Goal: Check status: Check status

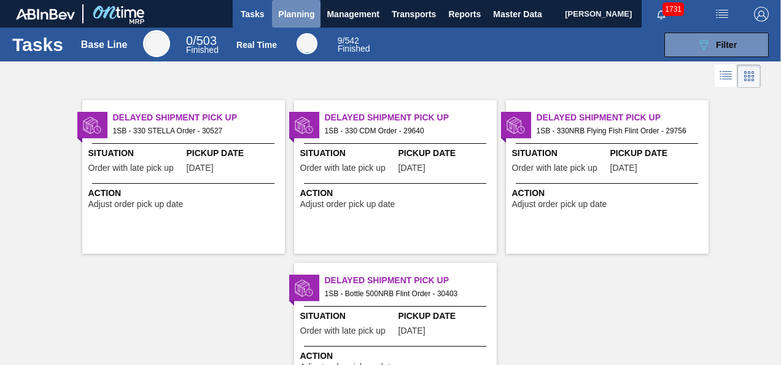
click at [288, 15] on span "Planning" at bounding box center [296, 14] width 36 height 15
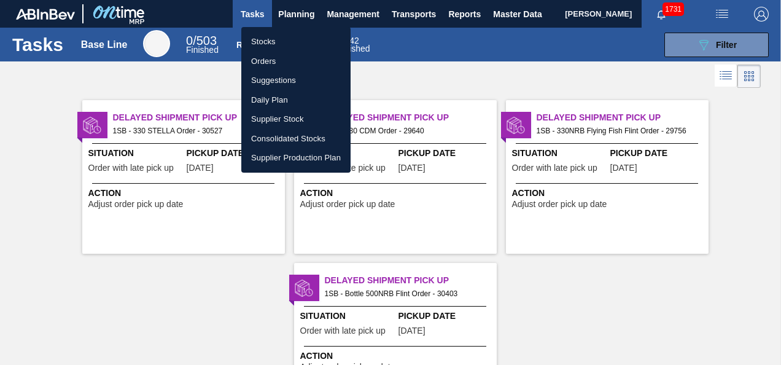
click at [273, 42] on li "Stocks" at bounding box center [295, 42] width 109 height 20
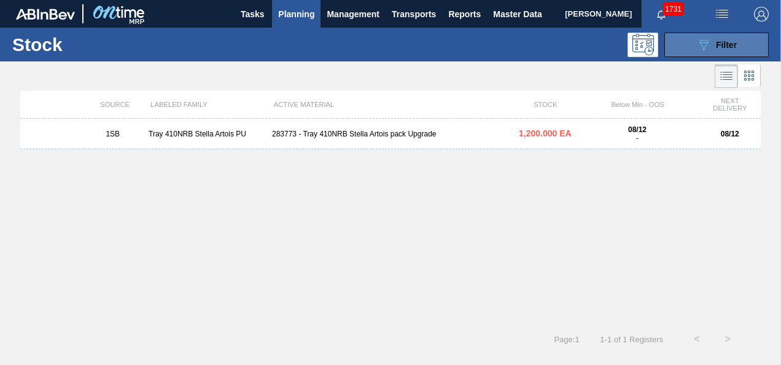
click at [708, 45] on icon "089F7B8B-B2A5-4AFE-B5C0-19BA573D28AC" at bounding box center [704, 44] width 15 height 15
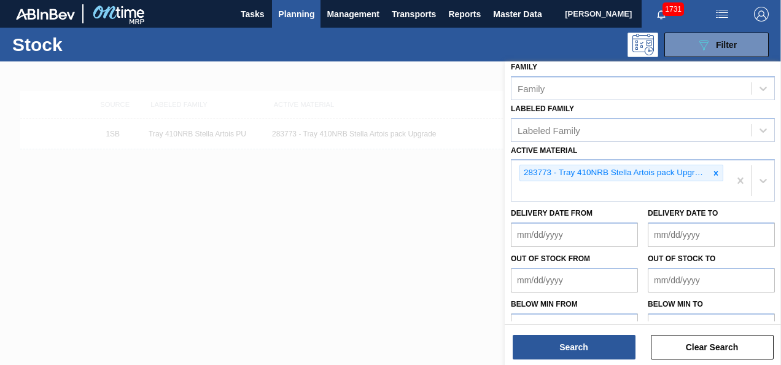
scroll to position [238, 0]
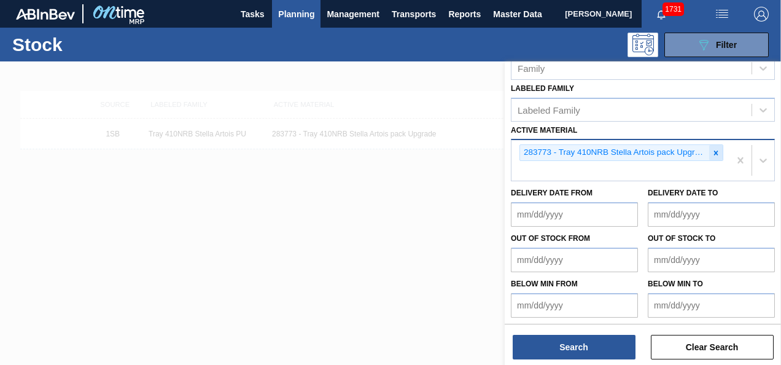
click at [716, 151] on icon at bounding box center [717, 153] width 4 height 4
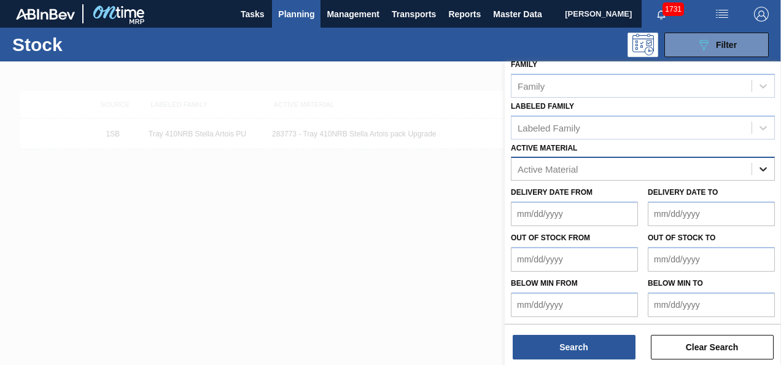
click at [762, 167] on div "option 283773 - Tray 410NRB Stella Artois pack Upgrade, deselected. Select is f…" at bounding box center [643, 169] width 264 height 24
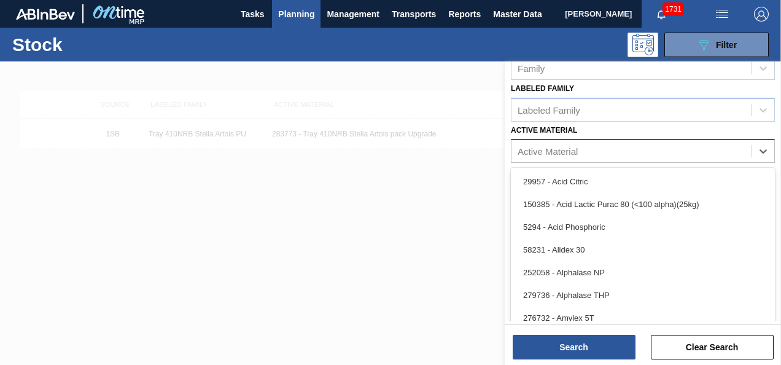
click at [608, 152] on div "Active Material option 283773 - Tray 410NRB Stella Artois pack Upgrade, deselec…" at bounding box center [643, 143] width 264 height 42
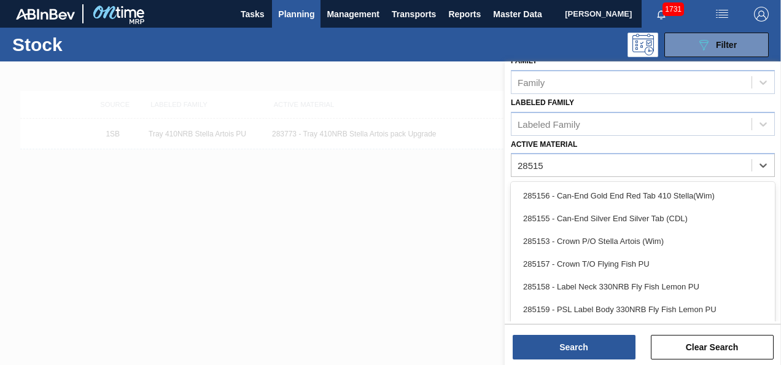
type Material "285158"
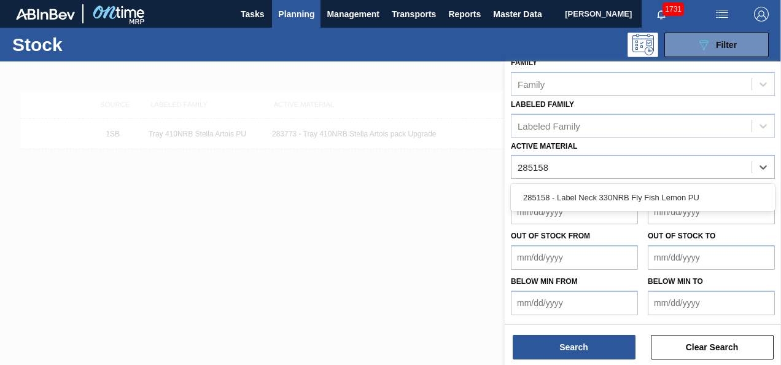
scroll to position [220, 0]
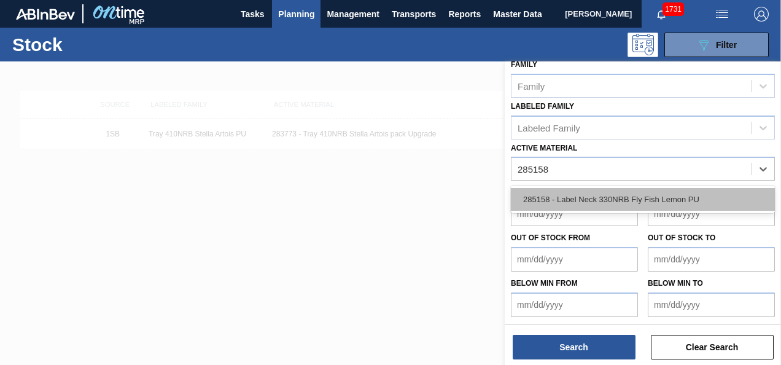
click at [570, 193] on div "285158 - Label Neck 330NRB Fly Fish Lemon PU" at bounding box center [643, 199] width 264 height 23
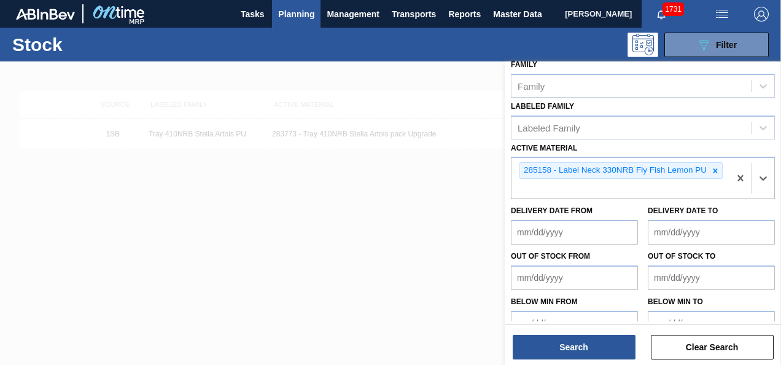
scroll to position [238, 0]
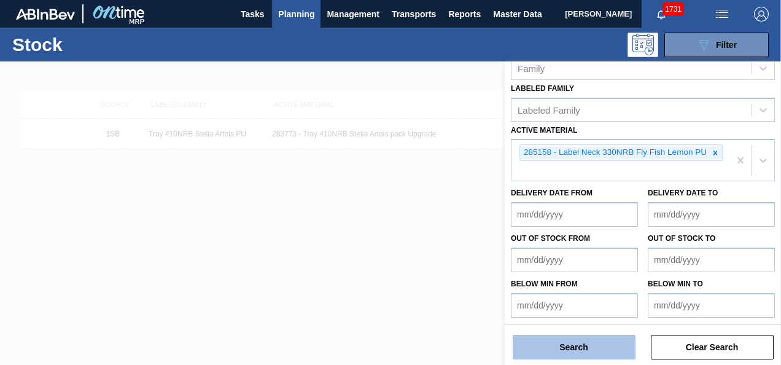
click at [564, 343] on button "Search" at bounding box center [574, 347] width 123 height 25
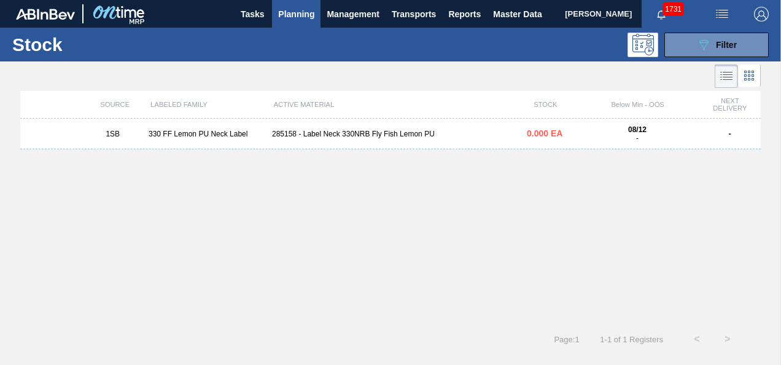
click at [182, 133] on div "330 FF Lemon PU Neck Label" at bounding box center [205, 134] width 123 height 9
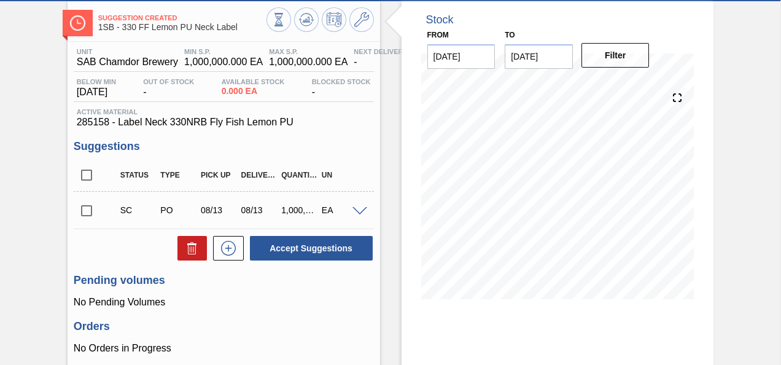
scroll to position [61, 0]
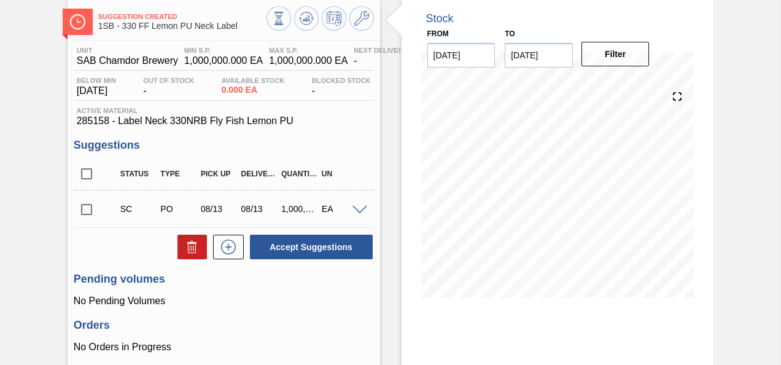
click at [354, 211] on span at bounding box center [360, 210] width 15 height 9
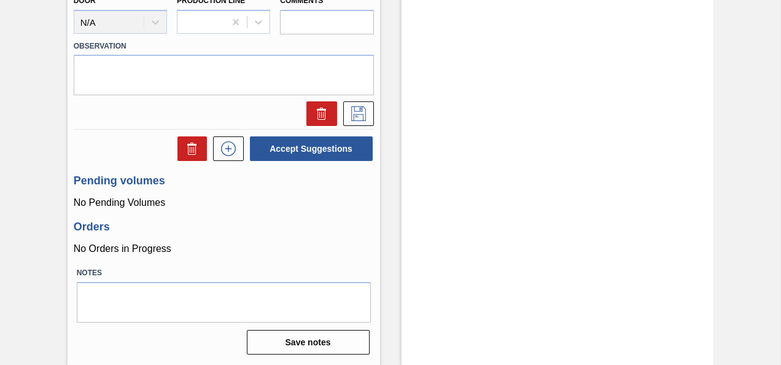
scroll to position [621, 0]
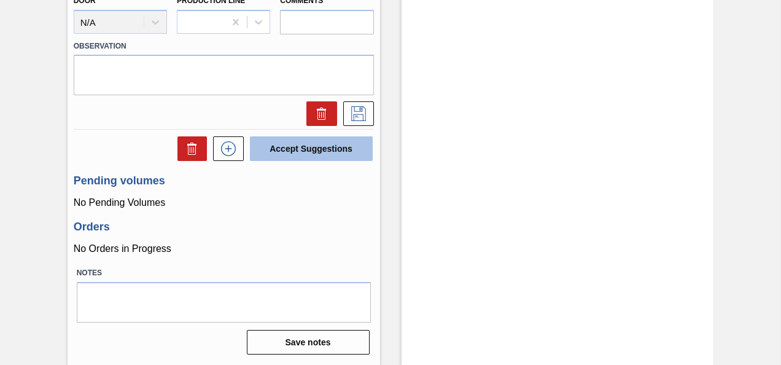
click at [310, 151] on button "Accept Suggestions" at bounding box center [311, 148] width 123 height 25
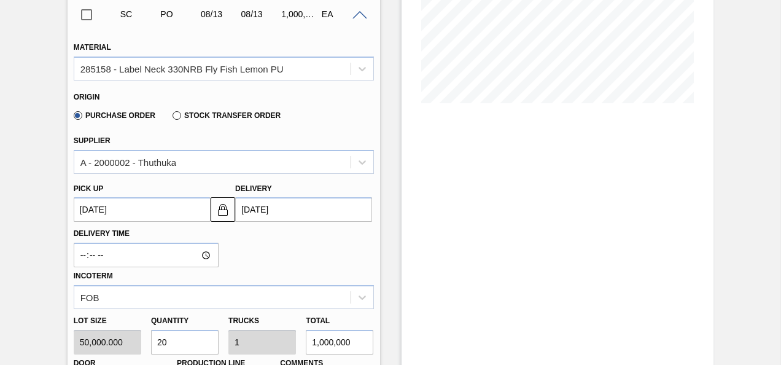
scroll to position [129, 0]
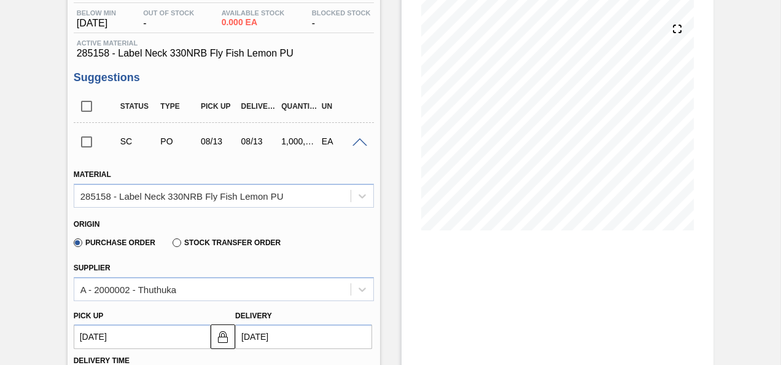
click at [358, 144] on span at bounding box center [360, 142] width 15 height 9
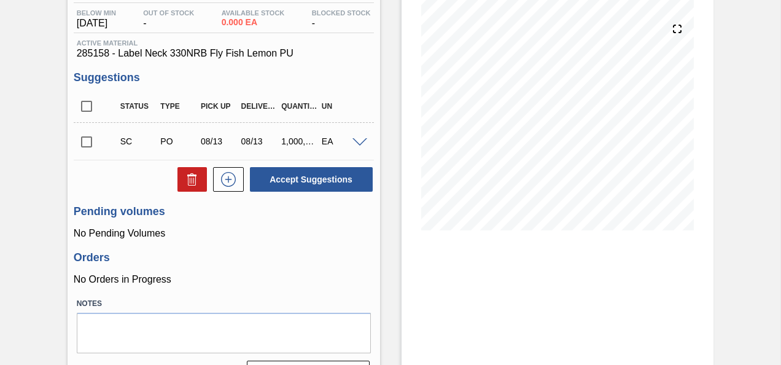
click at [87, 141] on input "checkbox" at bounding box center [87, 142] width 26 height 26
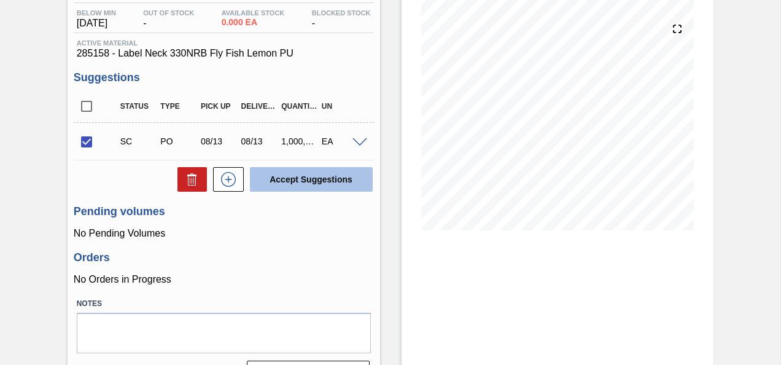
click at [315, 181] on button "Accept Suggestions" at bounding box center [311, 179] width 123 height 25
checkbox input "false"
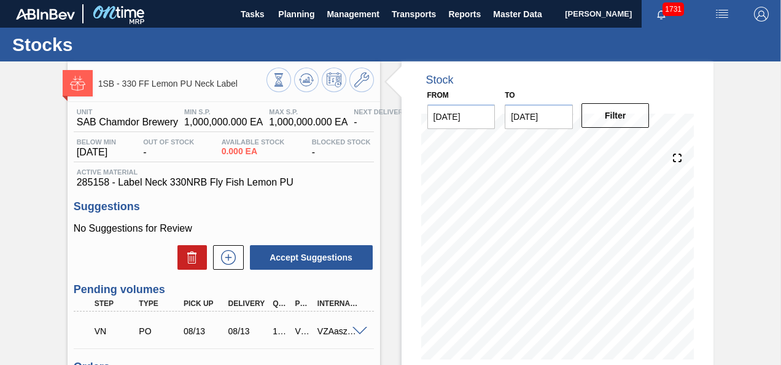
scroll to position [0, 0]
click at [359, 332] on span at bounding box center [360, 331] width 15 height 9
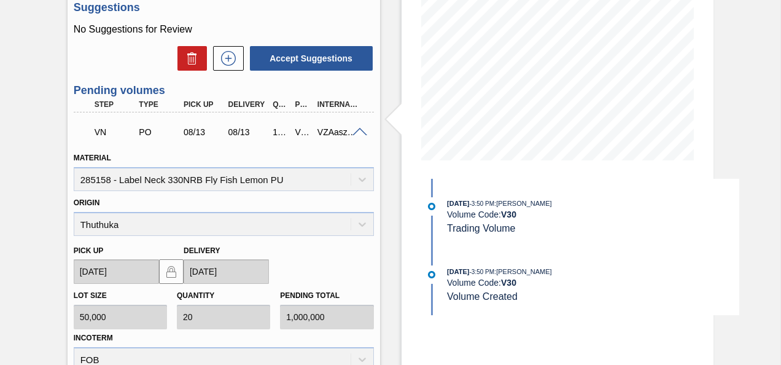
scroll to position [138, 0]
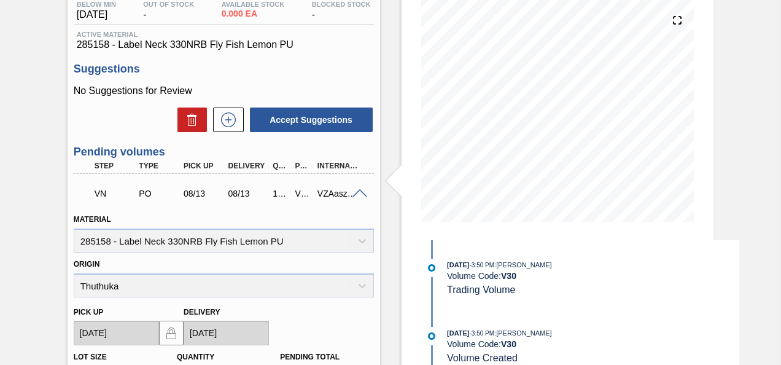
click at [359, 194] on span at bounding box center [360, 193] width 15 height 9
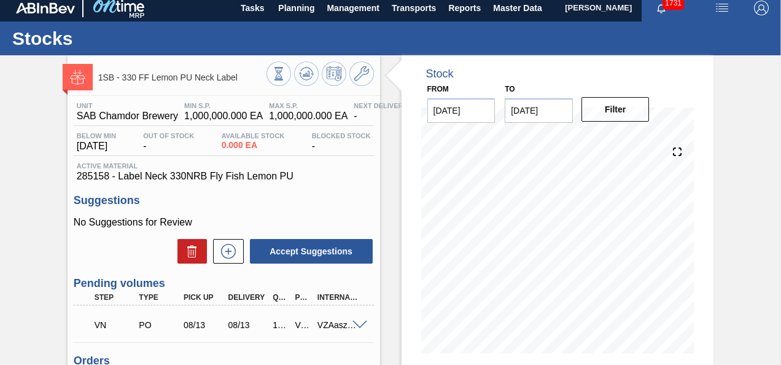
scroll to position [0, 0]
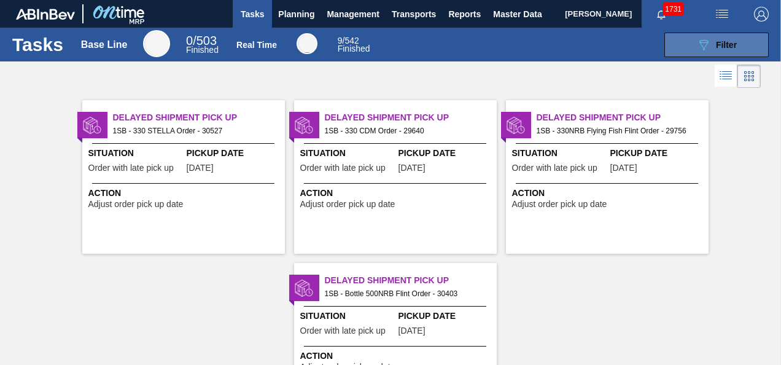
click at [713, 46] on div "089F7B8B-B2A5-4AFE-B5C0-19BA573D28AC Filter" at bounding box center [717, 44] width 41 height 15
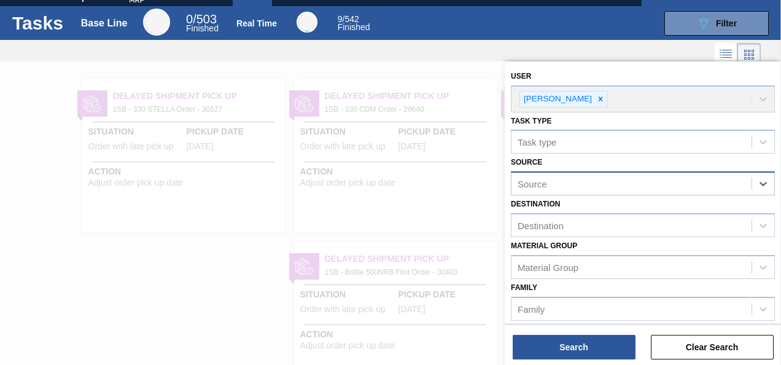
click at [691, 182] on div "Source" at bounding box center [632, 184] width 240 height 18
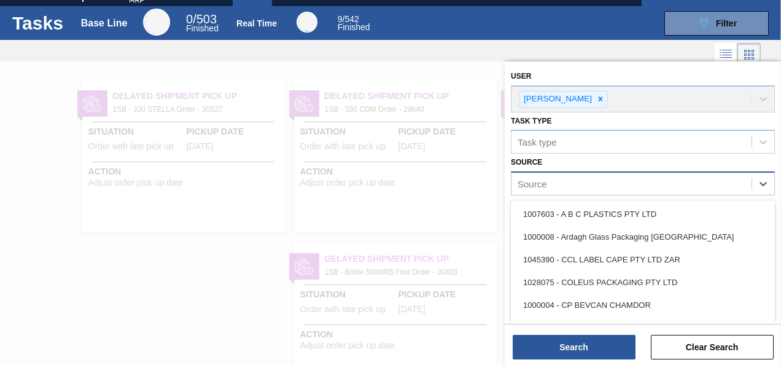
scroll to position [23, 0]
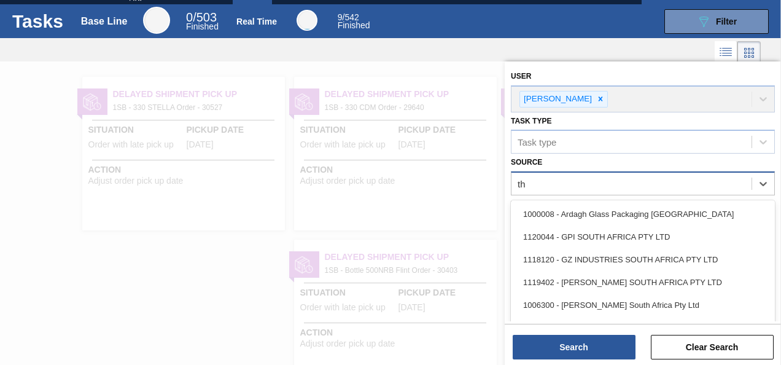
type input "thu"
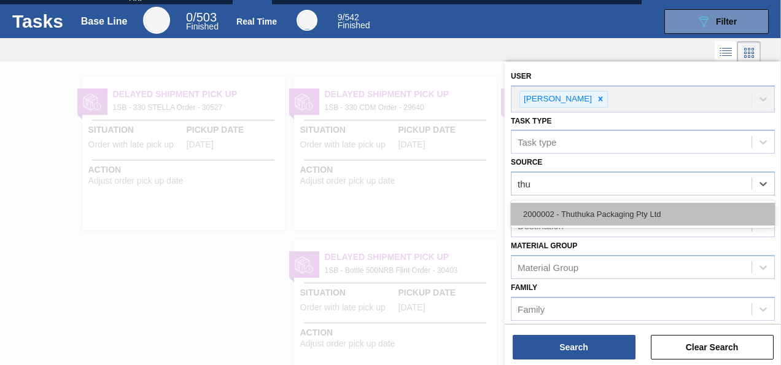
click at [608, 212] on div "2000002 - Thuthuka Packaging Pty Ltd" at bounding box center [643, 214] width 264 height 23
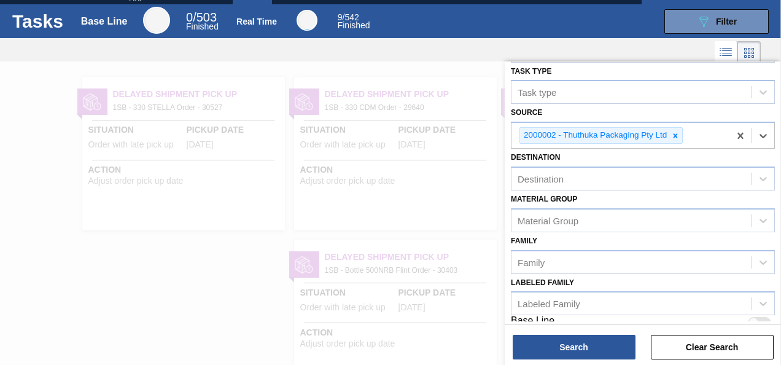
scroll to position [62, 0]
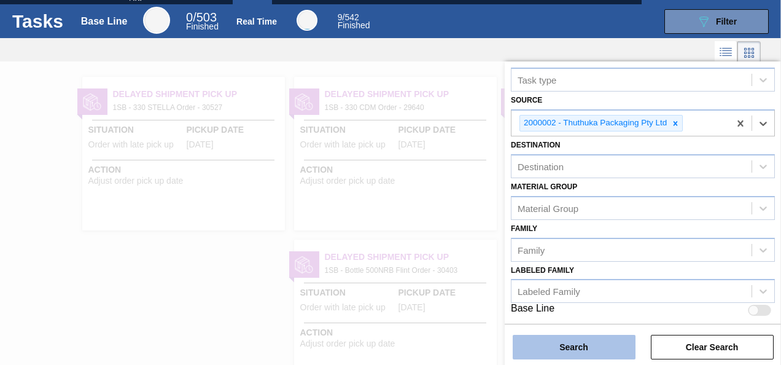
click at [570, 348] on button "Search" at bounding box center [574, 347] width 123 height 25
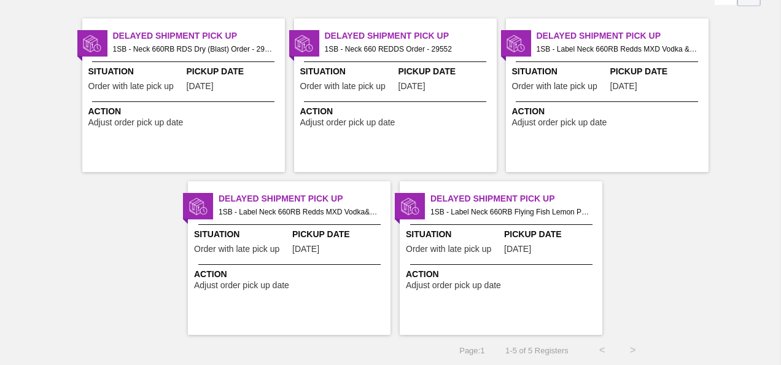
scroll to position [0, 0]
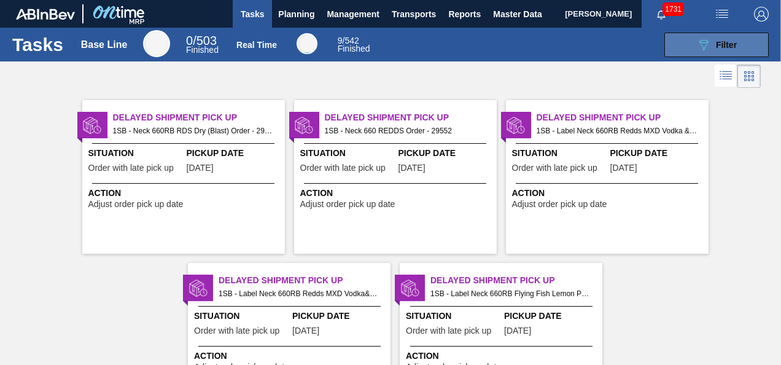
click at [703, 45] on icon "089F7B8B-B2A5-4AFE-B5C0-19BA573D28AC" at bounding box center [704, 44] width 15 height 15
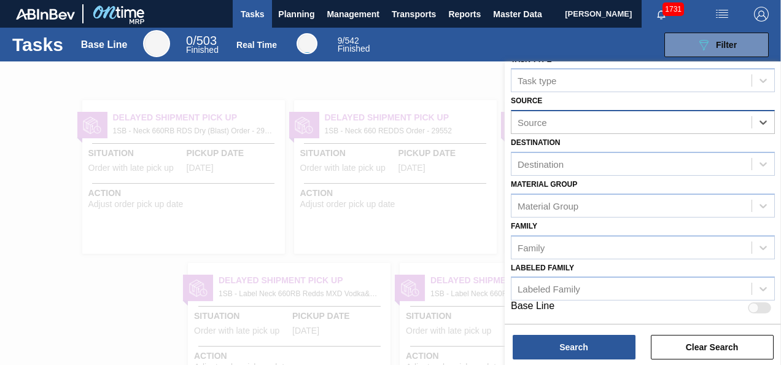
scroll to position [60, 0]
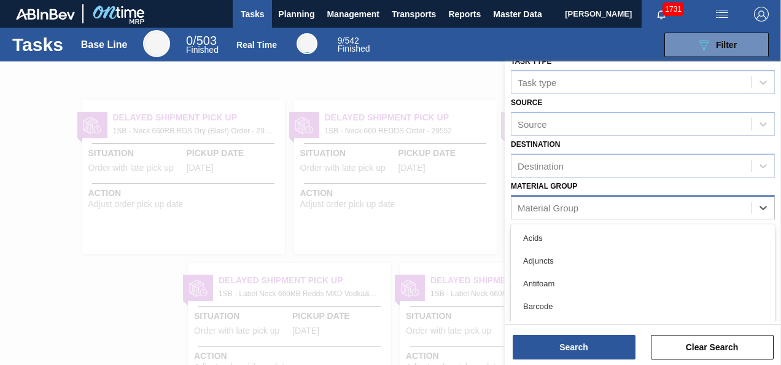
click at [602, 205] on div "Material Group" at bounding box center [632, 207] width 240 height 18
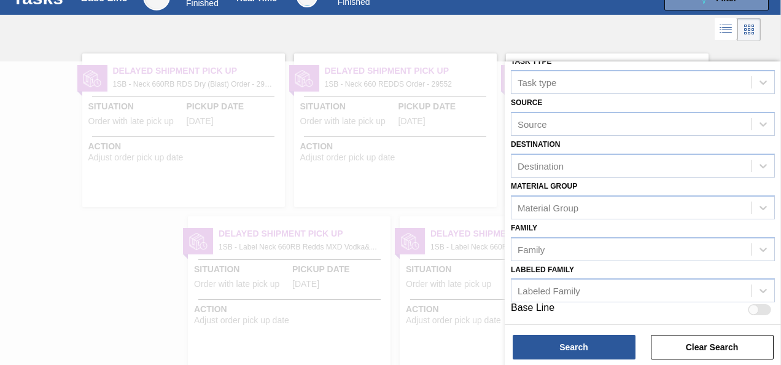
drag, startPoint x: 476, startPoint y: 165, endPoint x: 542, endPoint y: 174, distance: 67.0
click at [475, 165] on div at bounding box center [390, 243] width 781 height 365
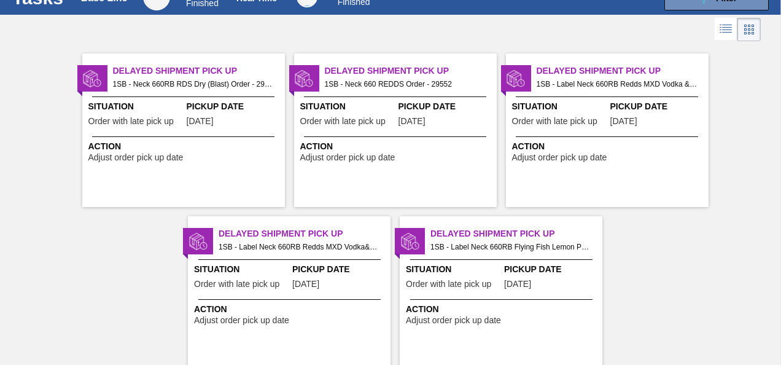
scroll to position [0, 0]
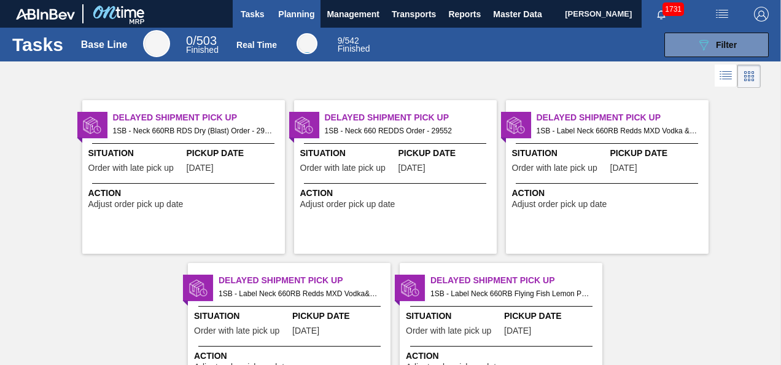
click at [300, 14] on span "Planning" at bounding box center [296, 14] width 36 height 15
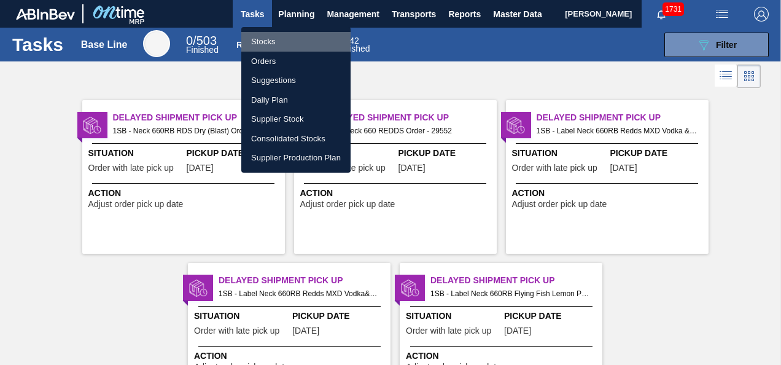
click at [264, 37] on li "Stocks" at bounding box center [295, 42] width 109 height 20
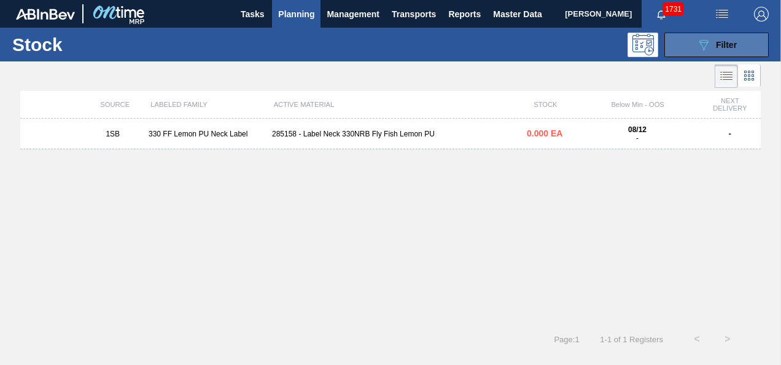
click at [703, 45] on icon "089F7B8B-B2A5-4AFE-B5C0-19BA573D28AC" at bounding box center [704, 44] width 15 height 15
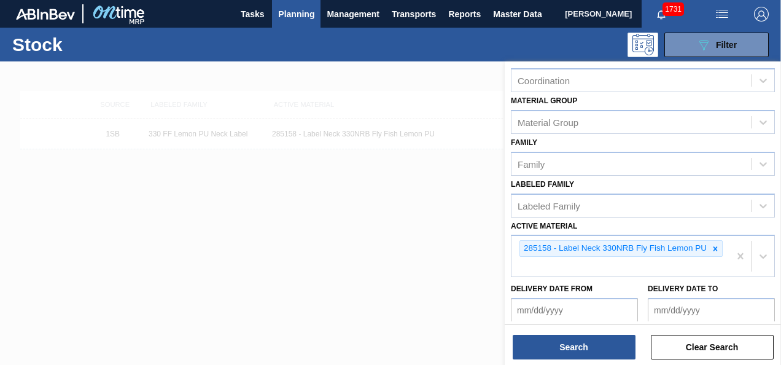
scroll to position [184, 0]
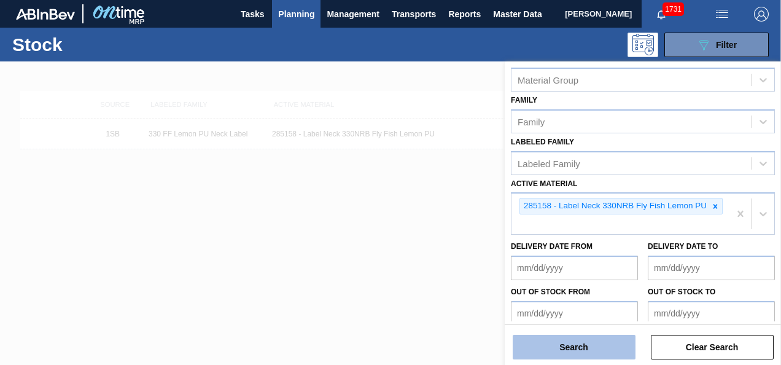
click at [571, 349] on button "Search" at bounding box center [574, 347] width 123 height 25
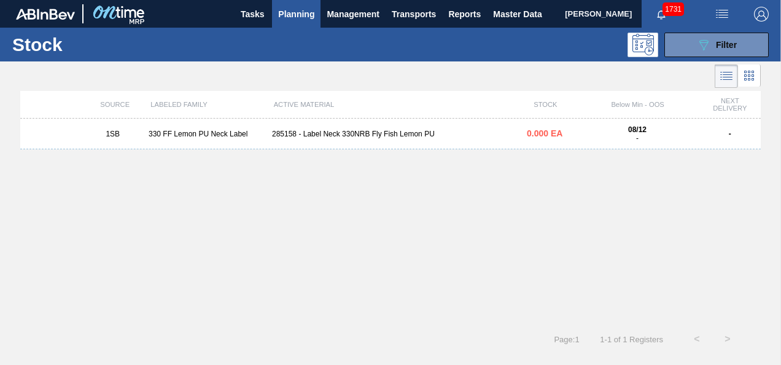
click at [189, 135] on div "330 FF Lemon PU Neck Label" at bounding box center [205, 134] width 123 height 9
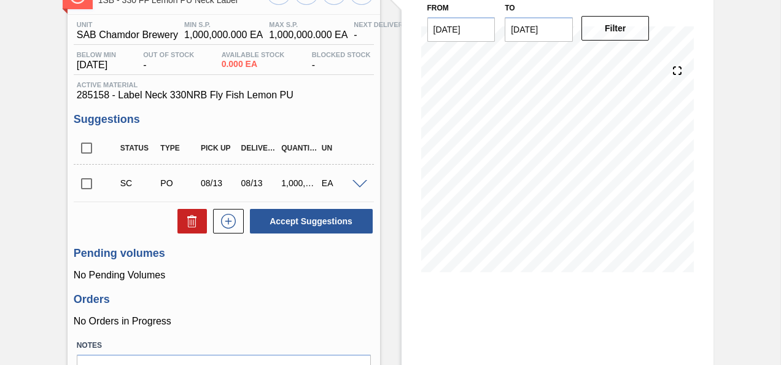
scroll to position [123, 0]
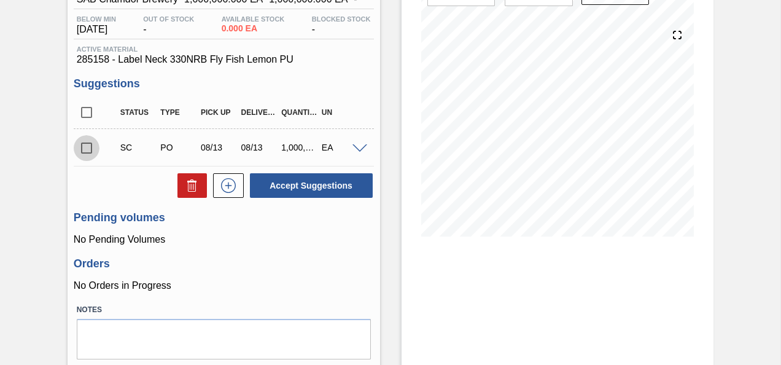
click at [84, 152] on input "checkbox" at bounding box center [87, 148] width 26 height 26
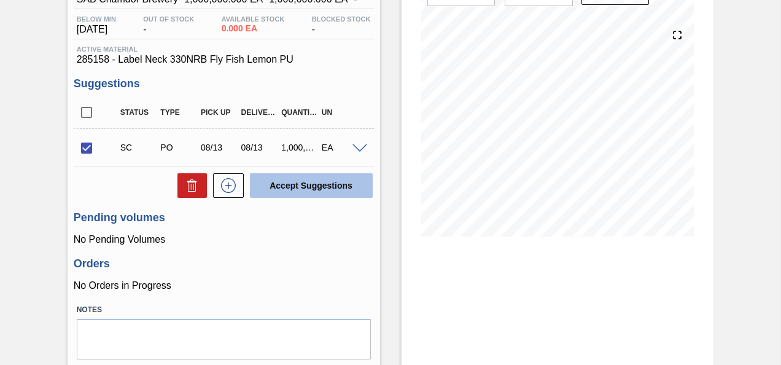
click at [306, 186] on button "Accept Suggestions" at bounding box center [311, 185] width 123 height 25
checkbox input "false"
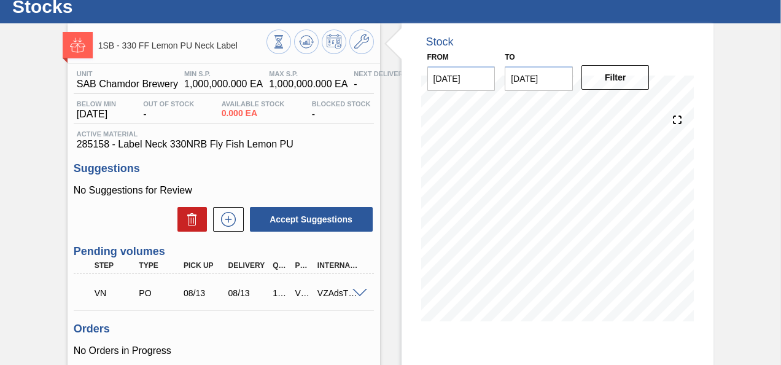
scroll to position [0, 0]
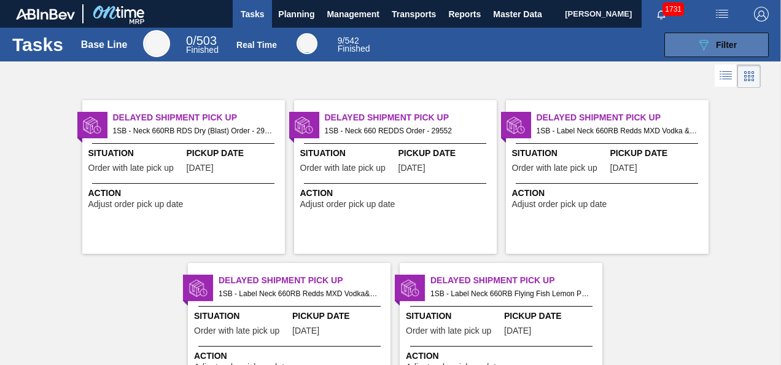
click at [709, 42] on div "089F7B8B-B2A5-4AFE-B5C0-19BA573D28AC Filter" at bounding box center [717, 44] width 41 height 15
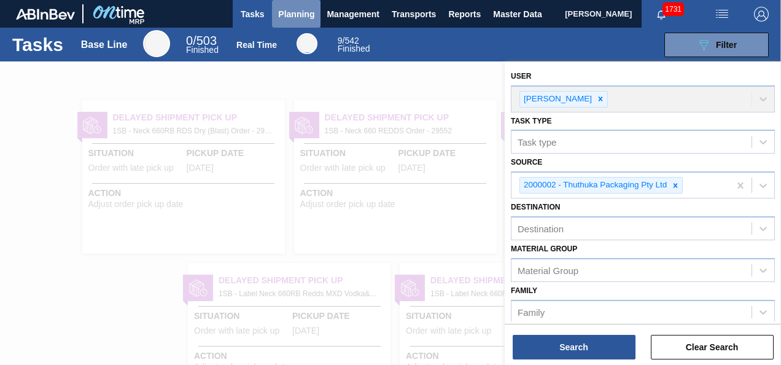
click at [302, 10] on span "Planning" at bounding box center [296, 14] width 36 height 15
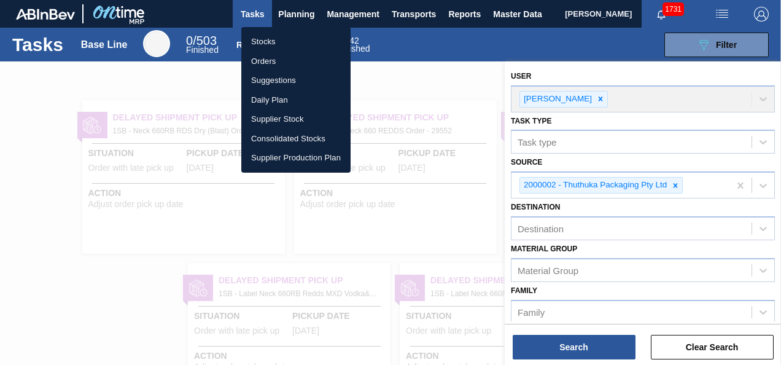
click at [264, 41] on li "Stocks" at bounding box center [295, 42] width 109 height 20
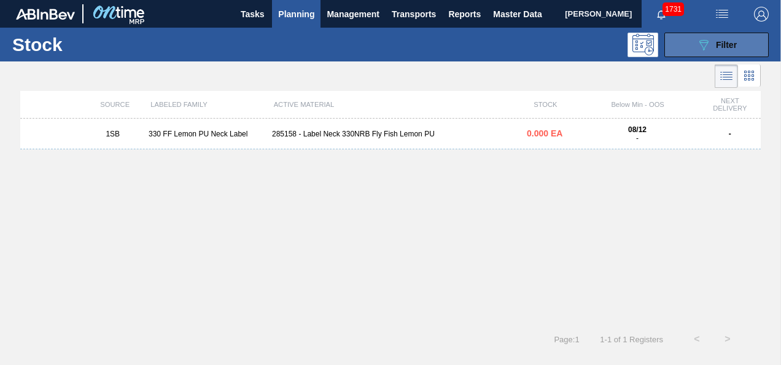
click at [708, 49] on icon "089F7B8B-B2A5-4AFE-B5C0-19BA573D28AC" at bounding box center [704, 44] width 15 height 15
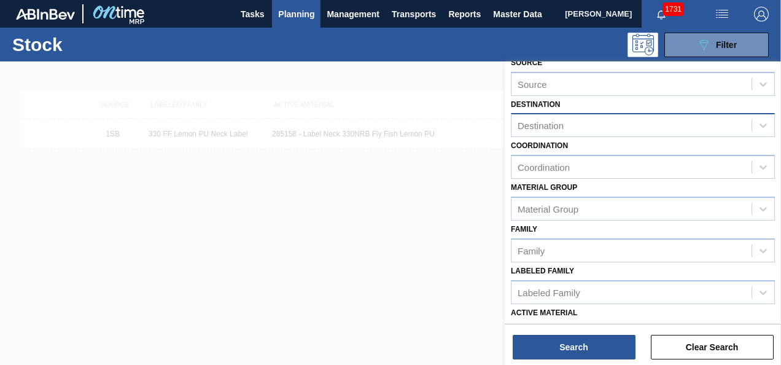
scroll to position [238, 0]
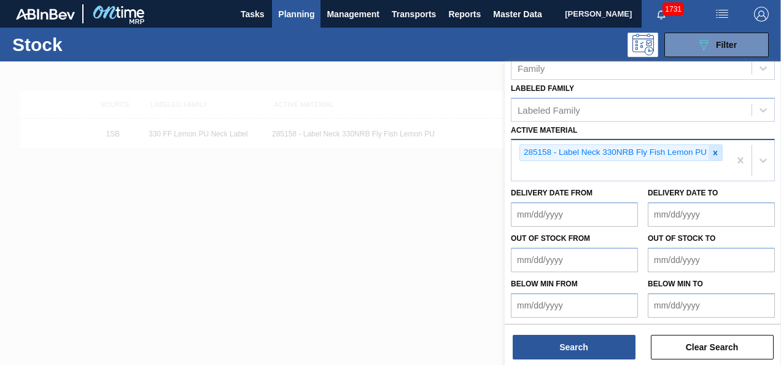
click at [716, 152] on icon at bounding box center [716, 153] width 4 height 4
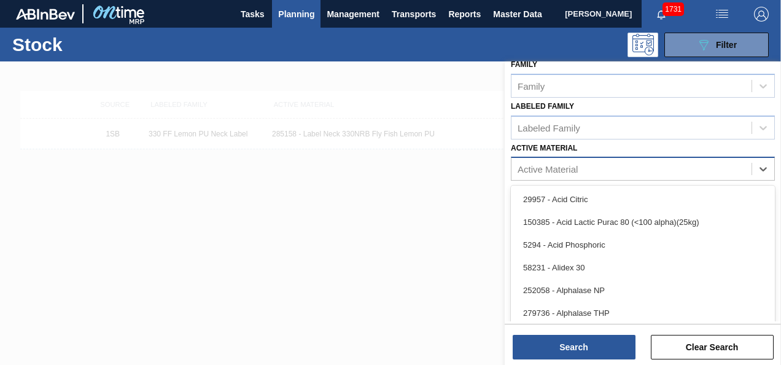
click at [571, 163] on div "Stock Status Stock Status Source Source Destination Destination Coordination Co…" at bounding box center [643, 82] width 276 height 482
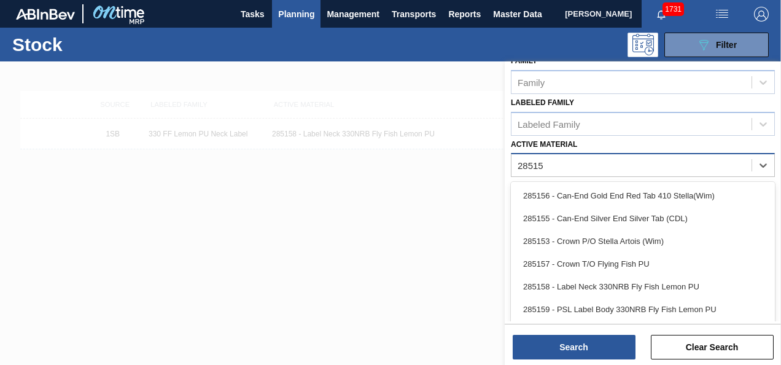
type Material "285159"
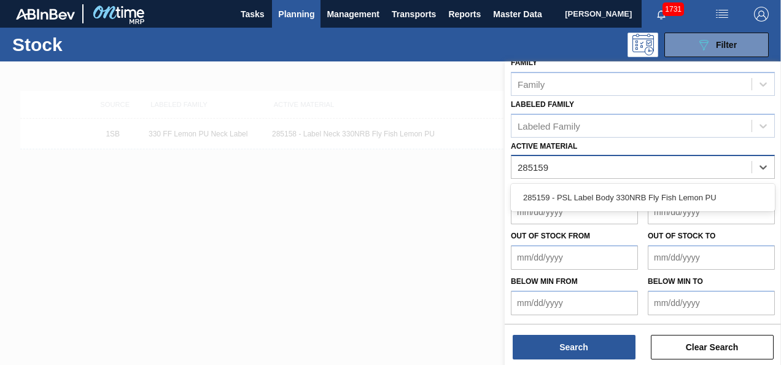
scroll to position [220, 0]
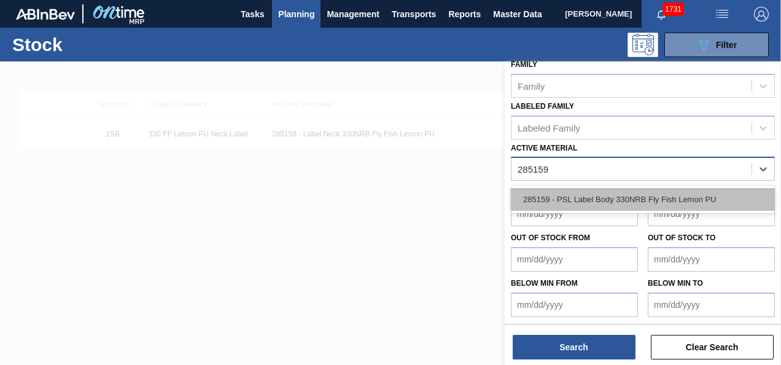
click at [580, 198] on div "285159 - PSL Label Body 330NRB Fly Fish Lemon PU" at bounding box center [643, 199] width 264 height 23
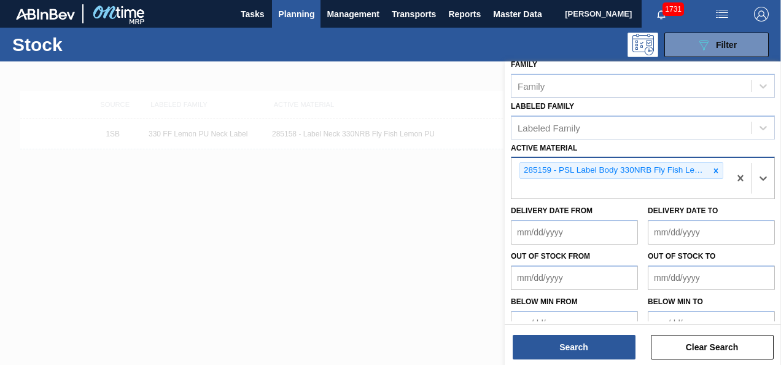
scroll to position [238, 0]
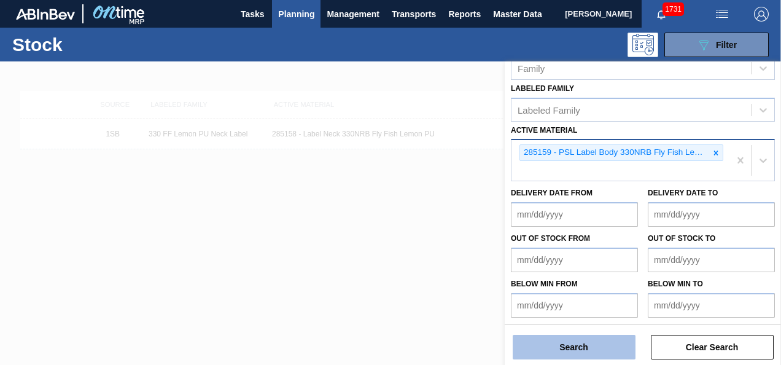
click at [571, 341] on button "Search" at bounding box center [574, 347] width 123 height 25
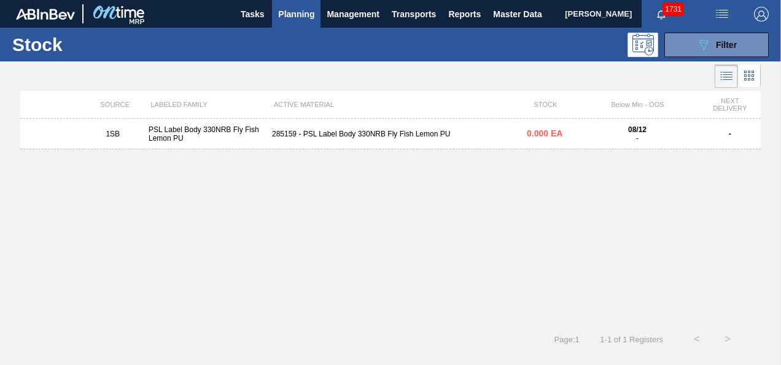
drag, startPoint x: 188, startPoint y: 131, endPoint x: 194, endPoint y: 135, distance: 6.3
click at [188, 131] on div "PSL Label Body 330NRB Fly Fish Lemon PU" at bounding box center [205, 133] width 123 height 17
click at [293, 15] on span "Planning" at bounding box center [296, 14] width 36 height 15
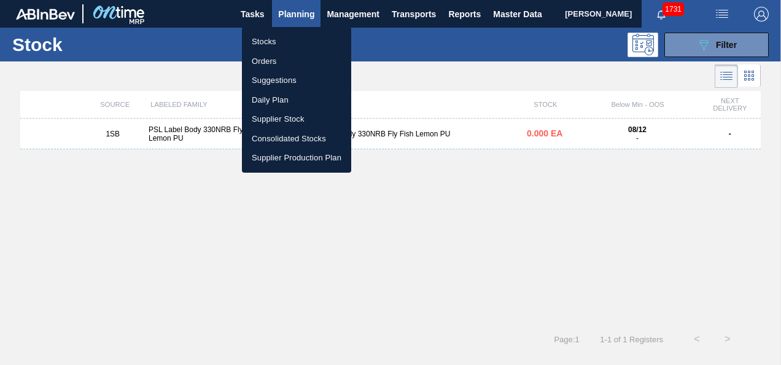
click at [265, 39] on li "Stocks" at bounding box center [296, 42] width 109 height 20
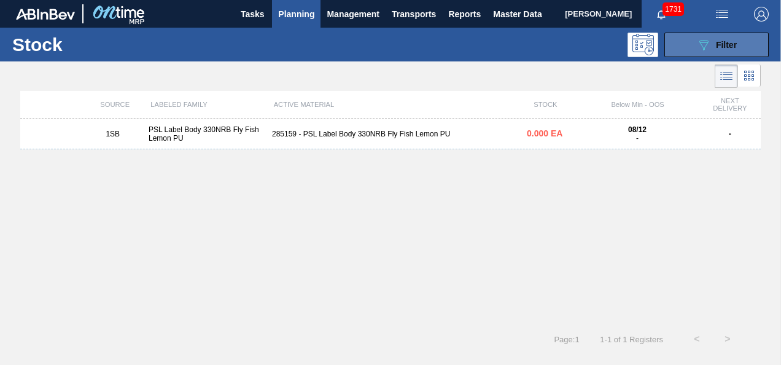
click at [698, 47] on icon "089F7B8B-B2A5-4AFE-B5C0-19BA573D28AC" at bounding box center [704, 44] width 15 height 15
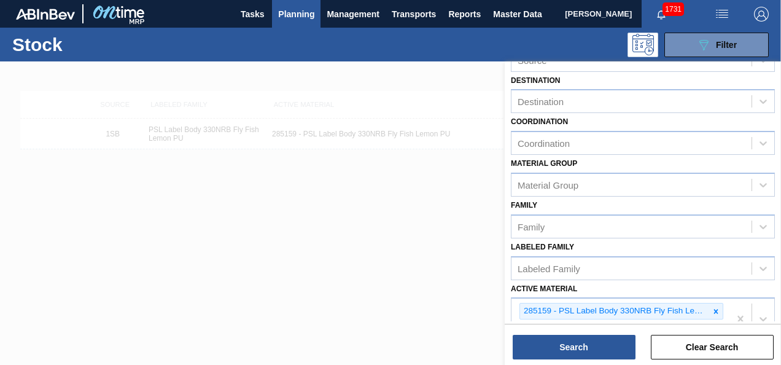
scroll to position [238, 0]
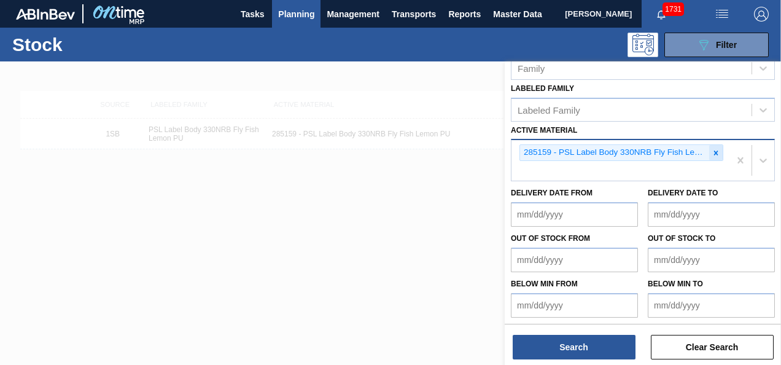
click at [716, 151] on icon at bounding box center [716, 153] width 9 height 9
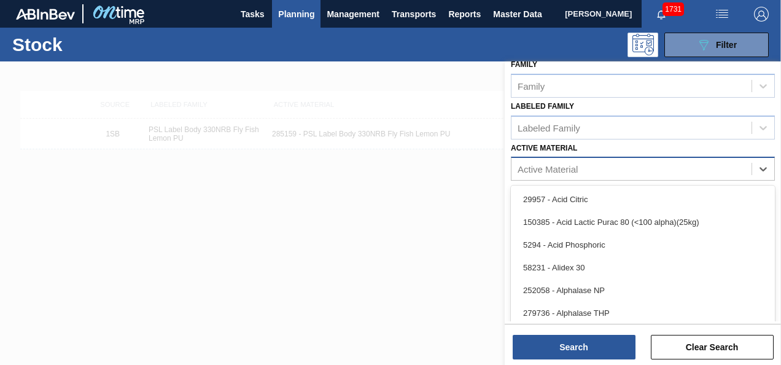
click at [587, 166] on div "option 285159 - PSL Label Body 330NRB Fly Fish Lemon PU, deselected. option 299…" at bounding box center [643, 169] width 264 height 24
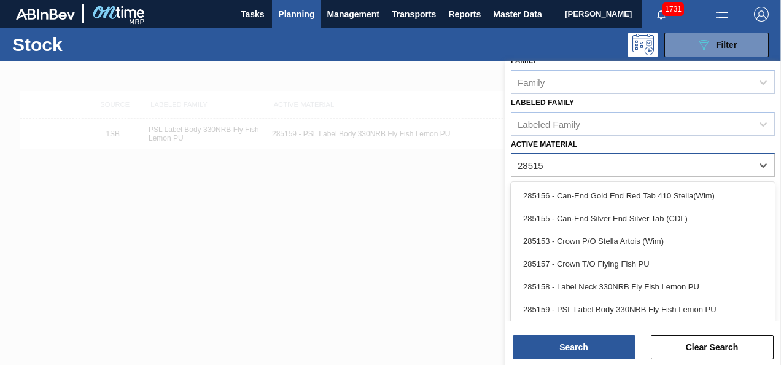
type Material "285158"
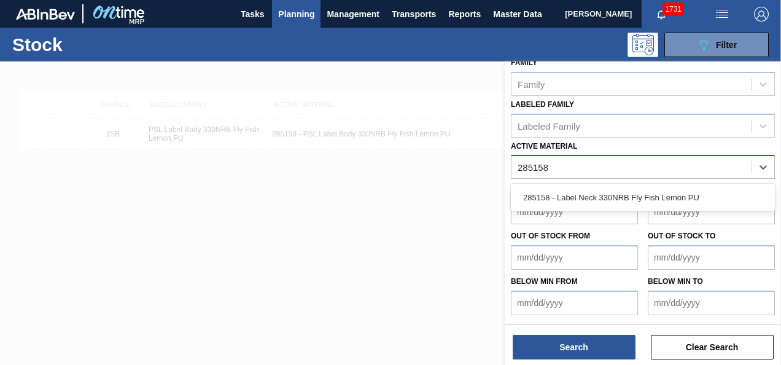
scroll to position [220, 0]
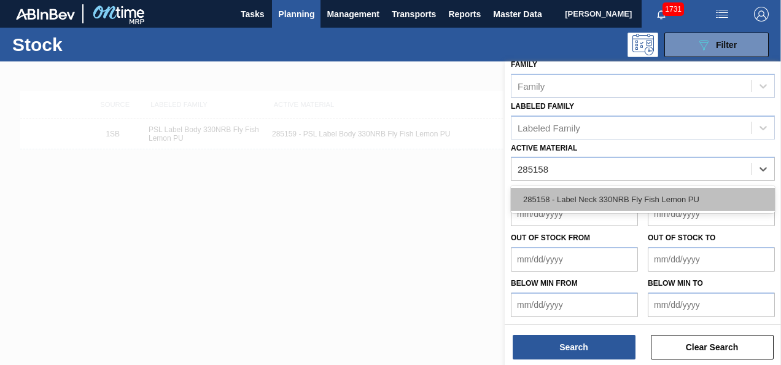
click at [584, 194] on div "285158 - Label Neck 330NRB Fly Fish Lemon PU" at bounding box center [643, 199] width 264 height 23
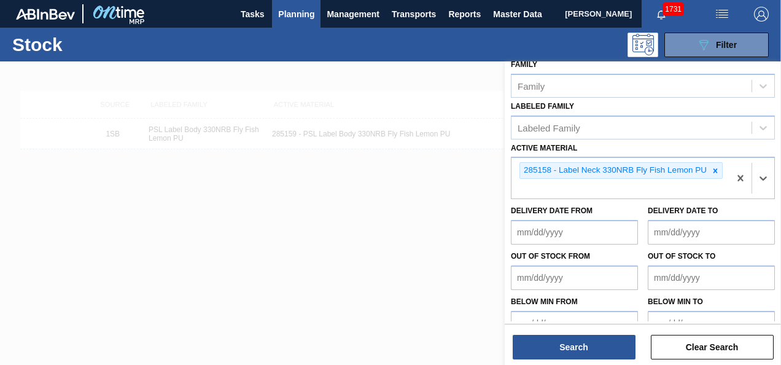
scroll to position [238, 0]
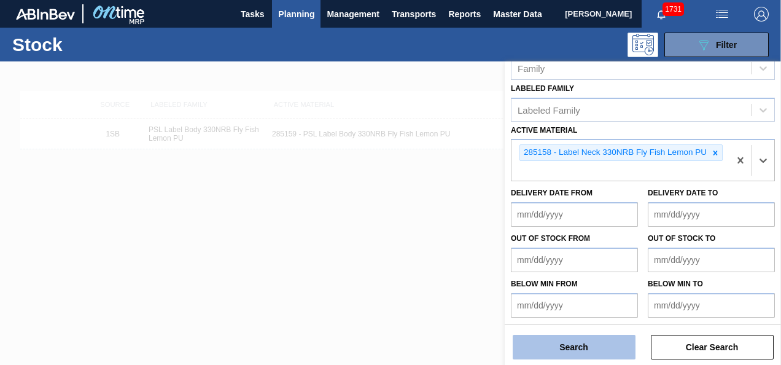
click at [571, 346] on button "Search" at bounding box center [574, 347] width 123 height 25
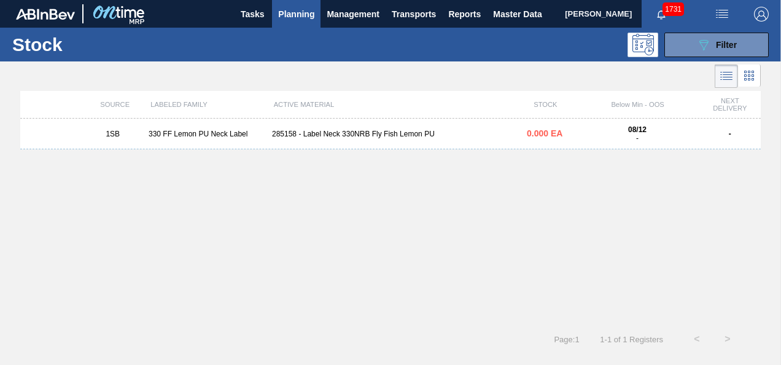
click at [166, 135] on div "330 FF Lemon PU Neck Label" at bounding box center [205, 134] width 123 height 9
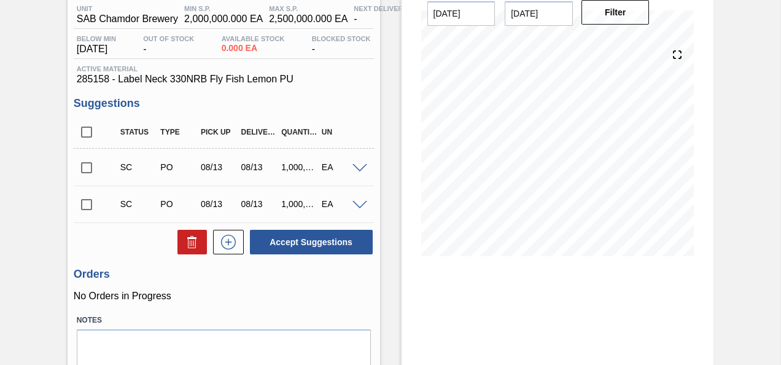
scroll to position [123, 0]
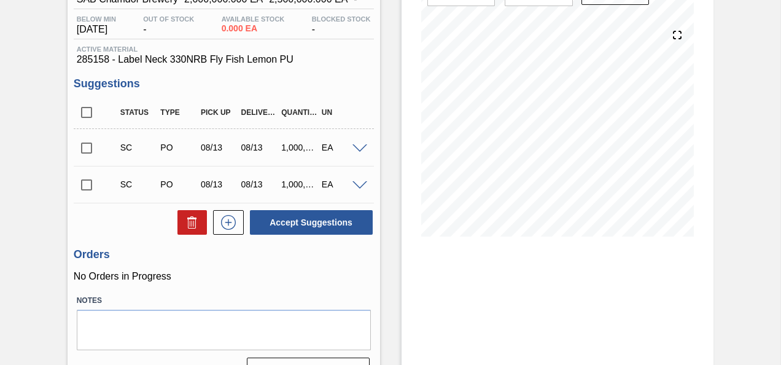
click at [90, 188] on input "checkbox" at bounding box center [87, 185] width 26 height 26
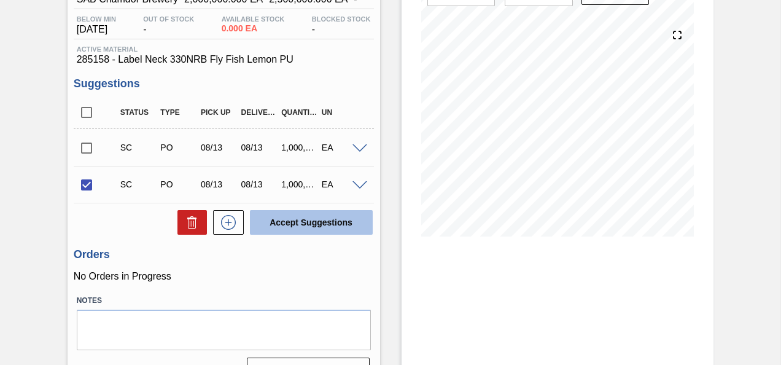
click at [299, 220] on button "Accept Suggestions" at bounding box center [311, 222] width 123 height 25
checkbox input "false"
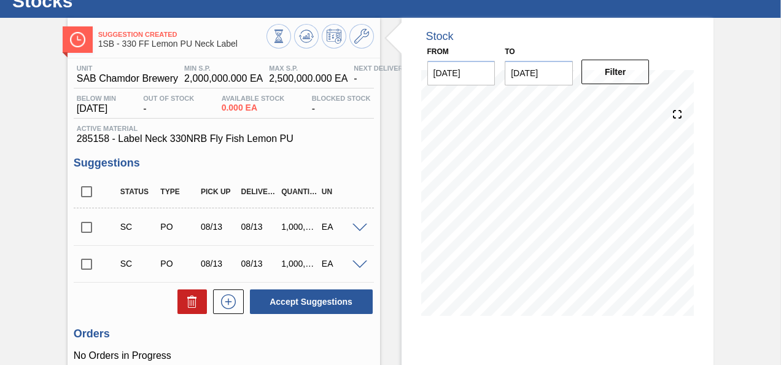
scroll to position [41, 0]
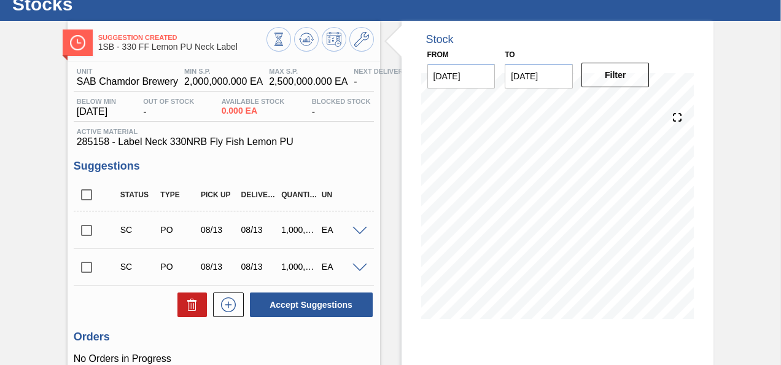
click at [90, 267] on input "checkbox" at bounding box center [87, 267] width 26 height 26
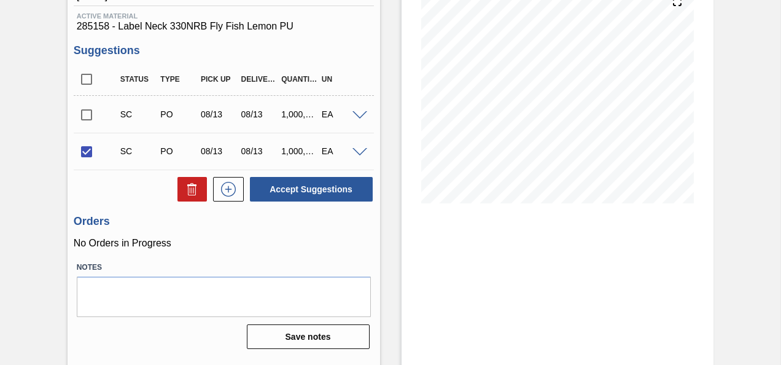
scroll to position [163, 0]
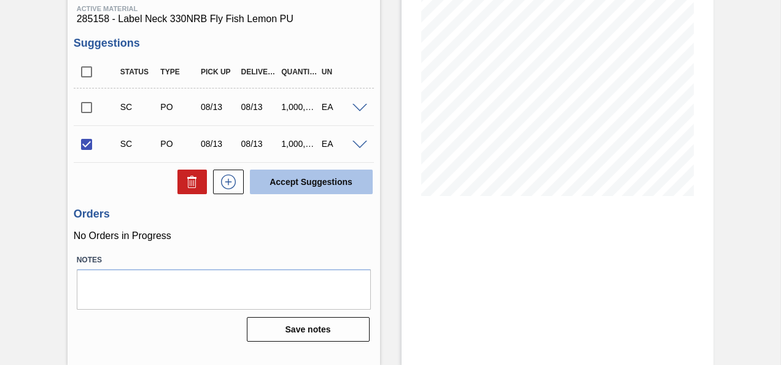
click at [292, 184] on button "Accept Suggestions" at bounding box center [311, 182] width 123 height 25
checkbox input "false"
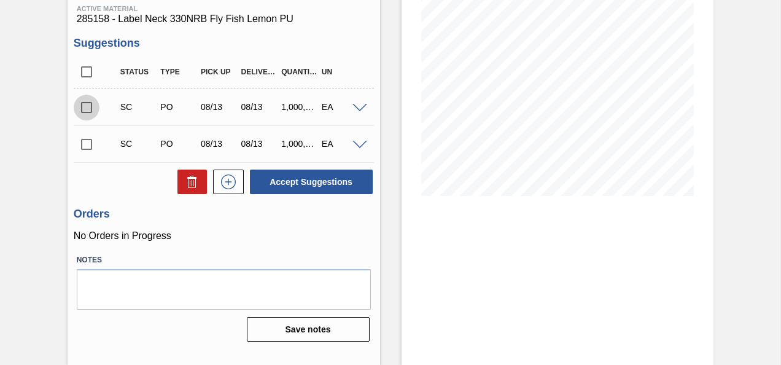
click at [84, 111] on input "checkbox" at bounding box center [87, 108] width 26 height 26
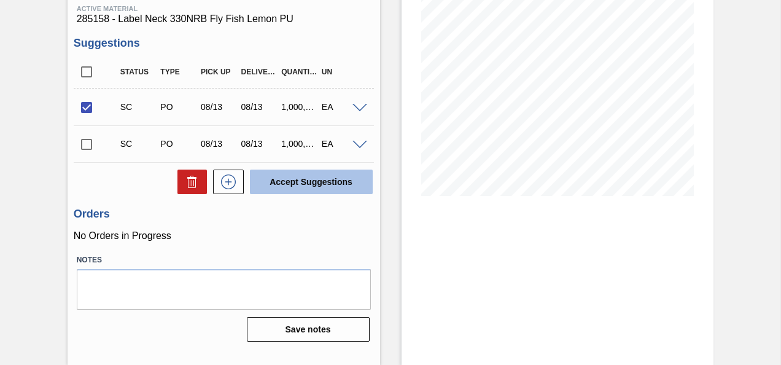
click at [302, 183] on button "Accept Suggestions" at bounding box center [311, 182] width 123 height 25
checkbox input "false"
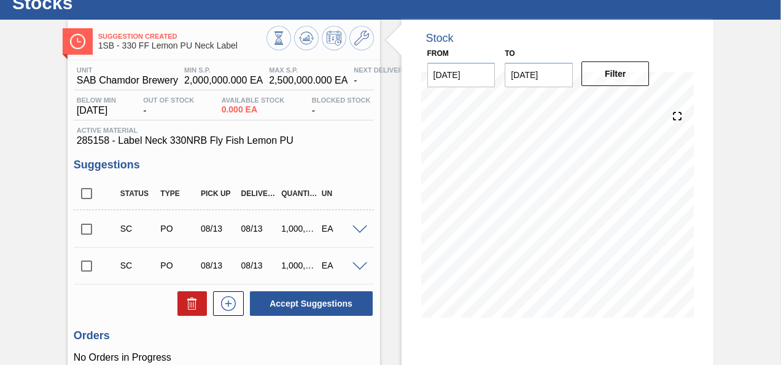
scroll to position [41, 0]
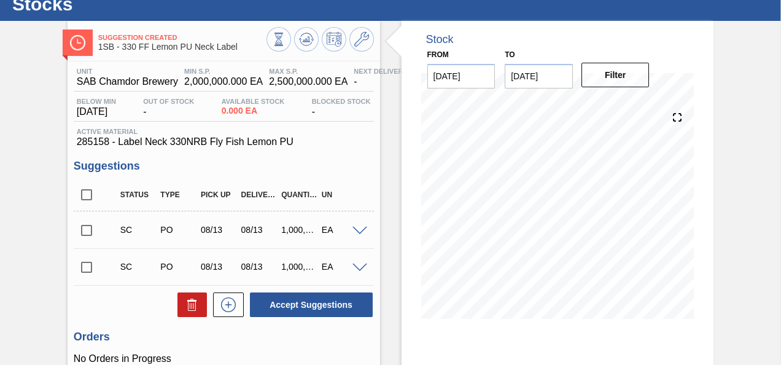
click at [85, 232] on input "checkbox" at bounding box center [87, 230] width 26 height 26
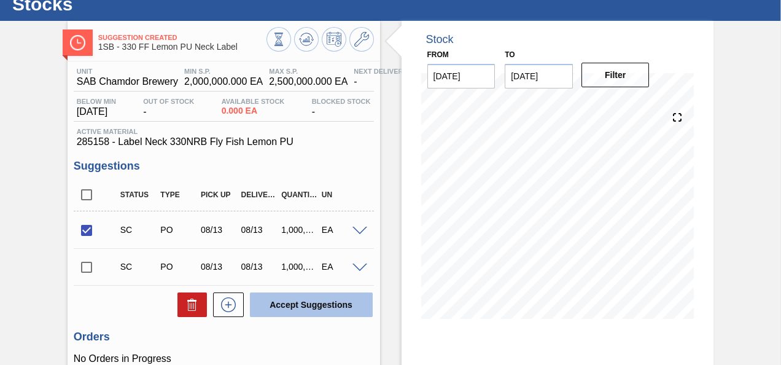
click at [299, 306] on button "Accept Suggestions" at bounding box center [311, 304] width 123 height 25
checkbox input "false"
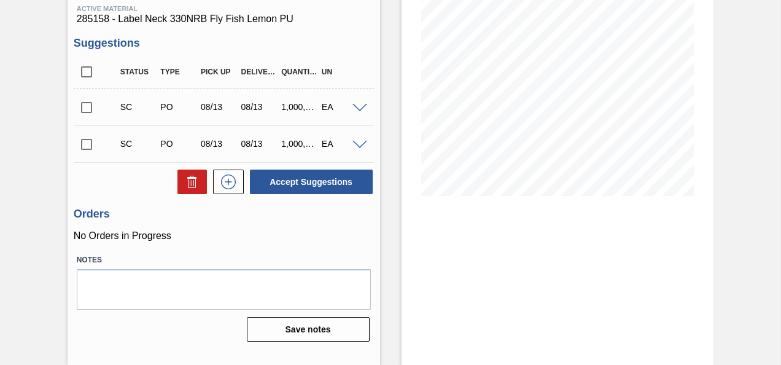
scroll to position [102, 0]
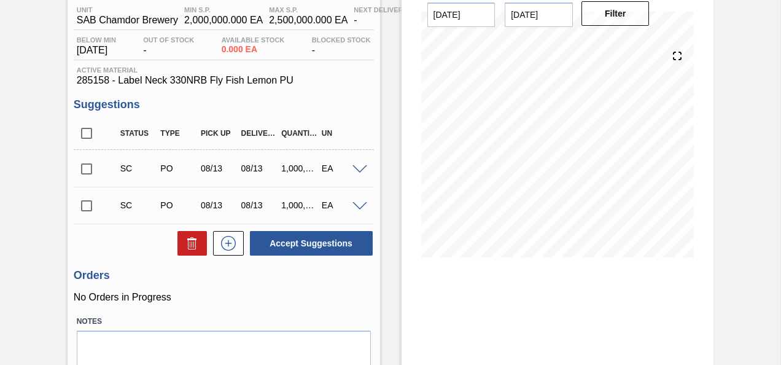
click at [359, 170] on span at bounding box center [360, 169] width 15 height 9
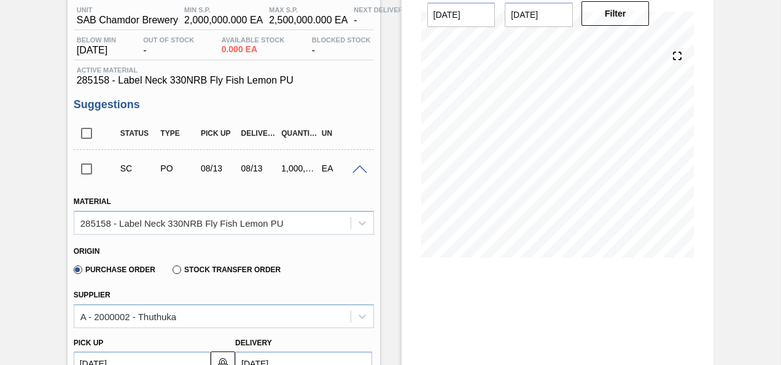
click at [358, 172] on span at bounding box center [360, 169] width 15 height 9
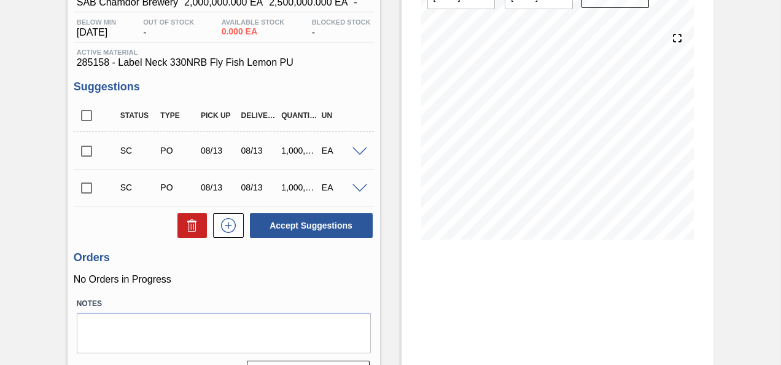
scroll to position [41, 0]
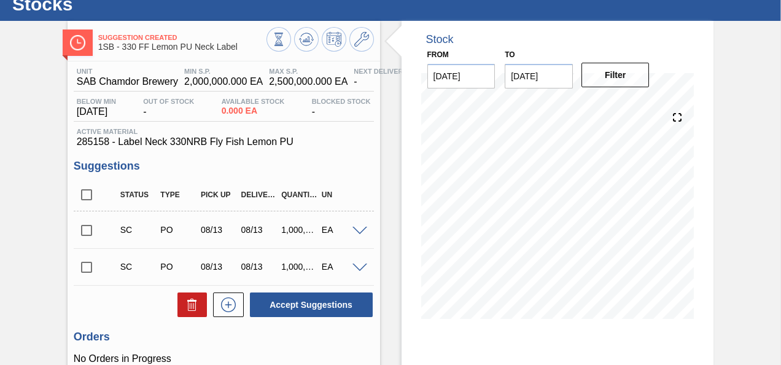
click at [88, 231] on input "checkbox" at bounding box center [87, 230] width 26 height 26
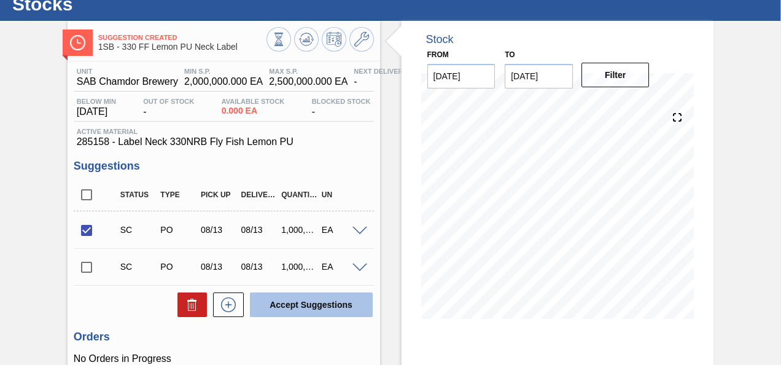
click at [306, 304] on button "Accept Suggestions" at bounding box center [311, 304] width 123 height 25
checkbox input "false"
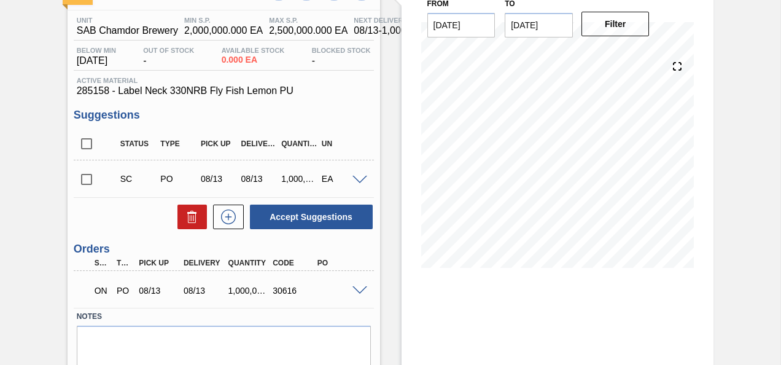
scroll to position [0, 0]
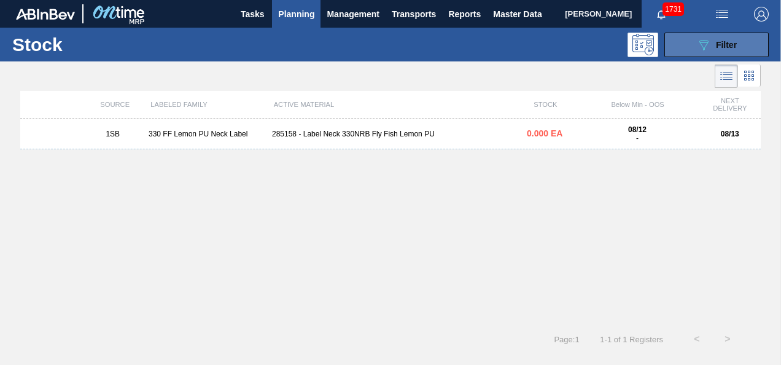
click at [713, 42] on div "089F7B8B-B2A5-4AFE-B5C0-19BA573D28AC Filter" at bounding box center [717, 44] width 41 height 15
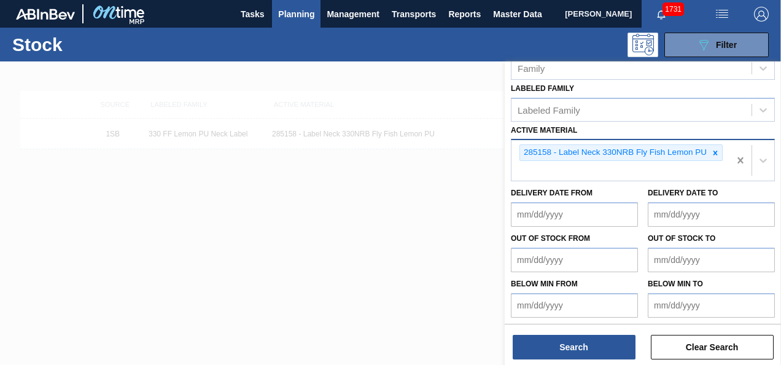
scroll to position [220, 0]
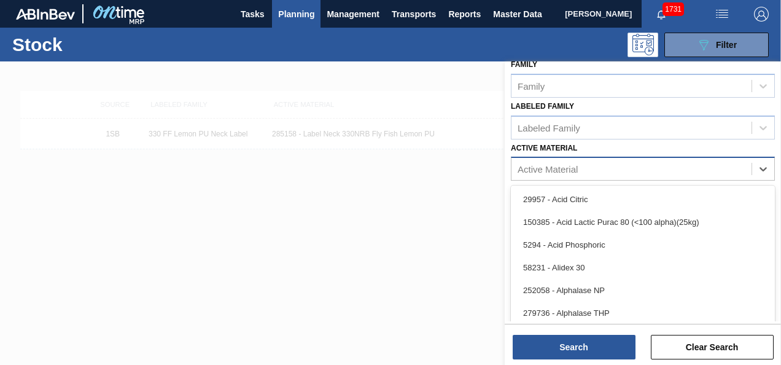
click at [589, 167] on div "Active Material" at bounding box center [632, 169] width 240 height 18
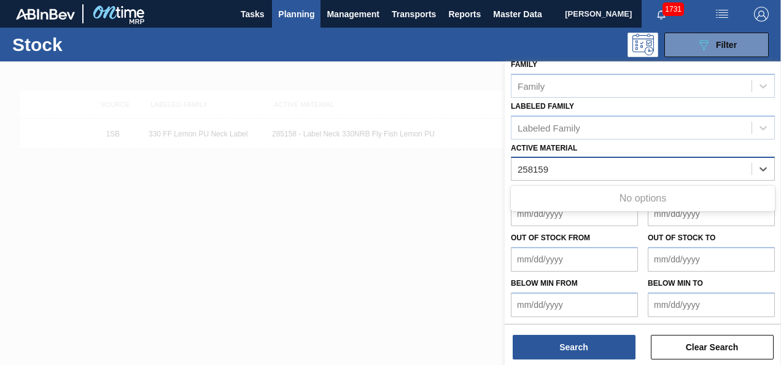
type Material "258159"
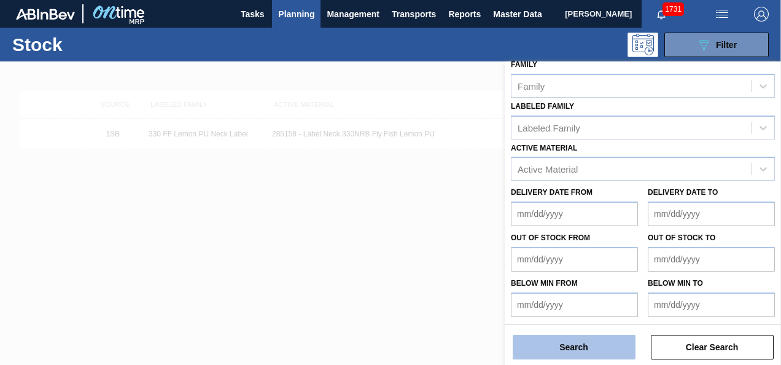
click at [589, 343] on button "Search" at bounding box center [574, 347] width 123 height 25
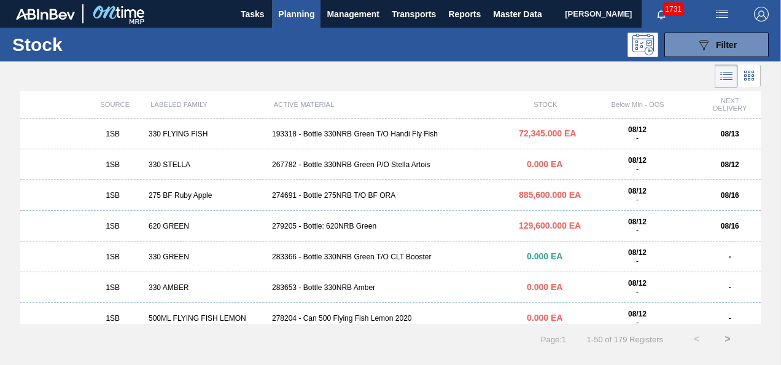
click at [296, 15] on span "Planning" at bounding box center [296, 14] width 36 height 15
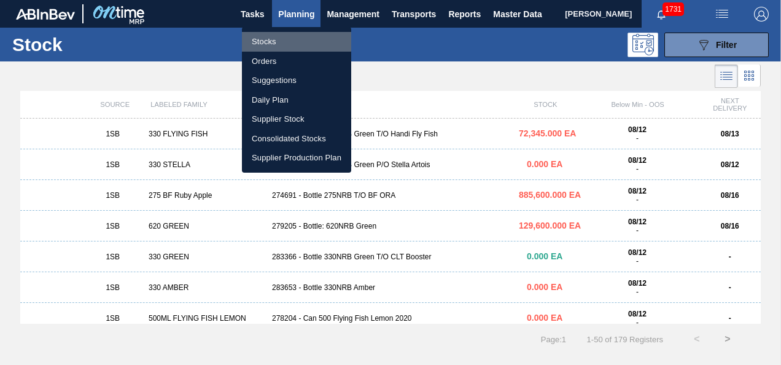
click at [268, 41] on li "Stocks" at bounding box center [296, 42] width 109 height 20
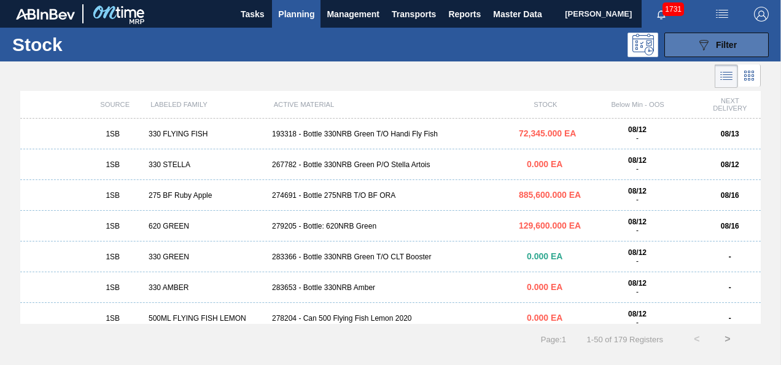
click at [697, 42] on icon "089F7B8B-B2A5-4AFE-B5C0-19BA573D28AC" at bounding box center [704, 44] width 15 height 15
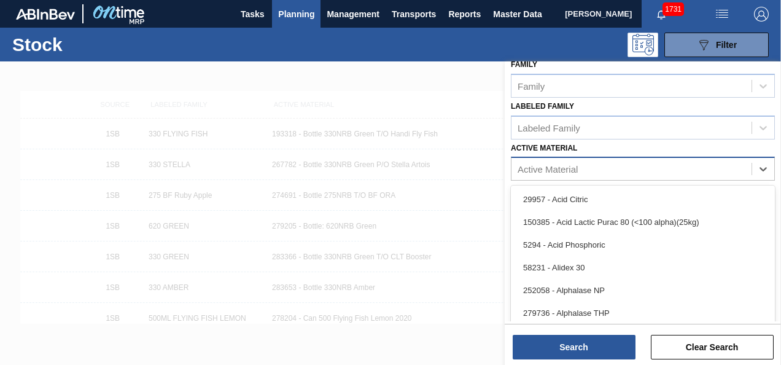
click at [573, 166] on div "Active Material" at bounding box center [548, 169] width 60 height 10
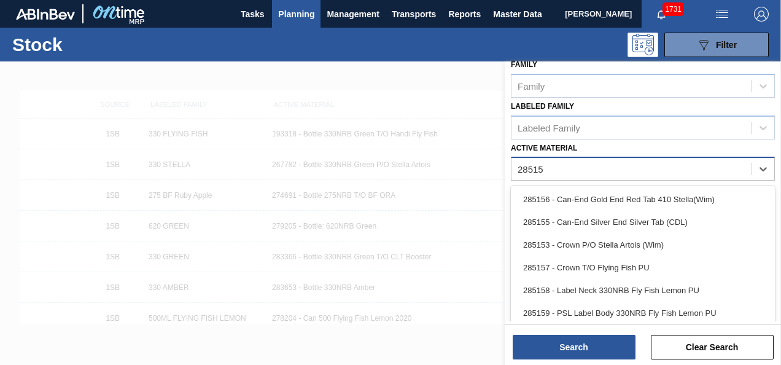
type Material "285159"
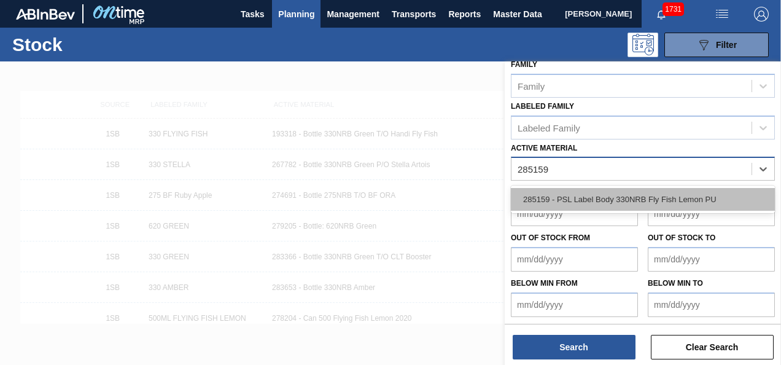
click at [574, 200] on div "285159 - PSL Label Body 330NRB Fly Fish Lemon PU" at bounding box center [643, 199] width 264 height 23
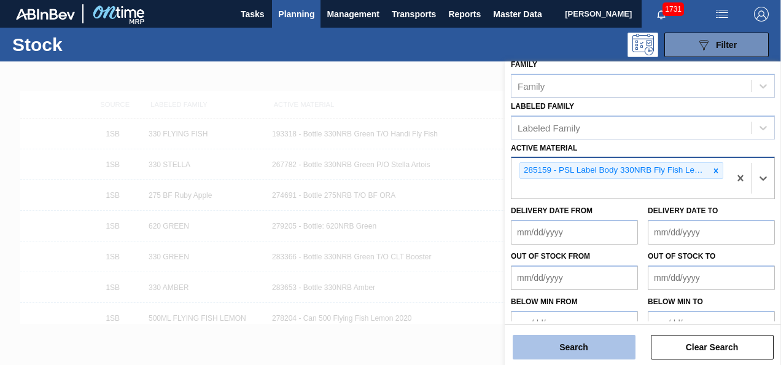
click at [571, 345] on button "Search" at bounding box center [574, 347] width 123 height 25
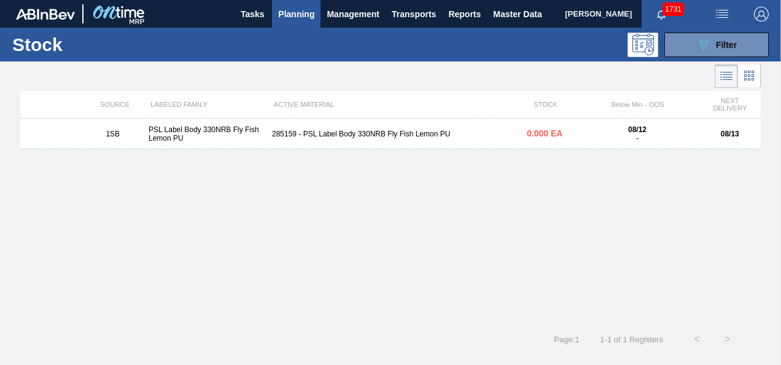
click at [181, 130] on div "PSL Label Body 330NRB Fly Fish Lemon PU" at bounding box center [205, 133] width 123 height 17
